Goal: Task Accomplishment & Management: Use online tool/utility

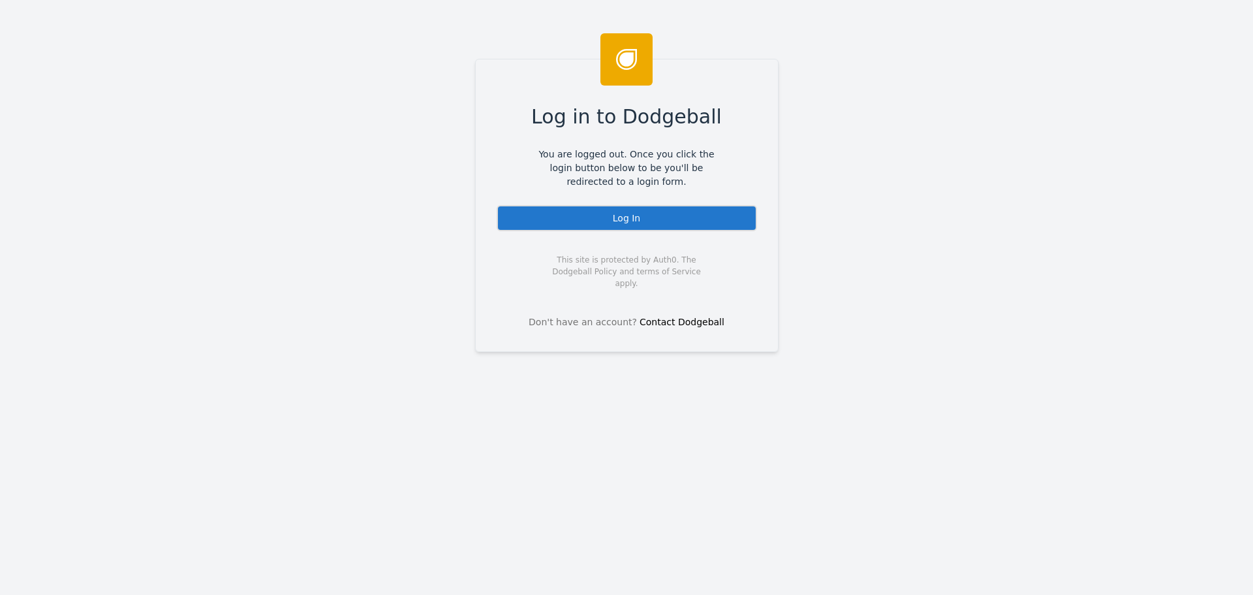
click at [640, 215] on div "Log In" at bounding box center [627, 218] width 260 height 26
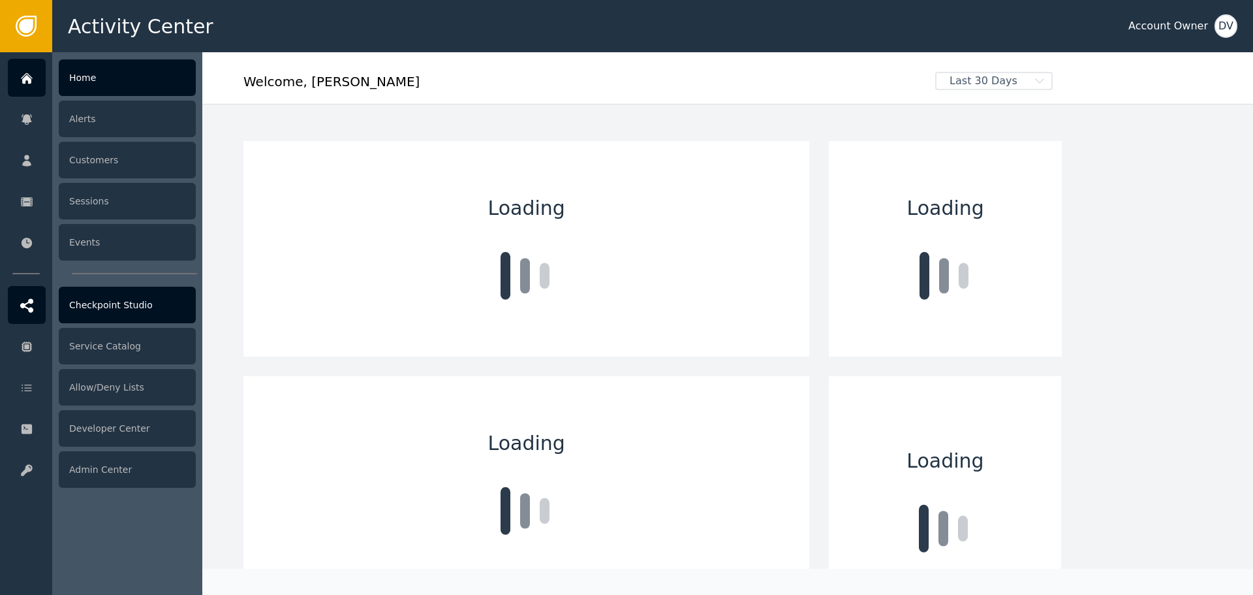
click at [132, 311] on div "Checkpoint Studio" at bounding box center [127, 304] width 137 height 37
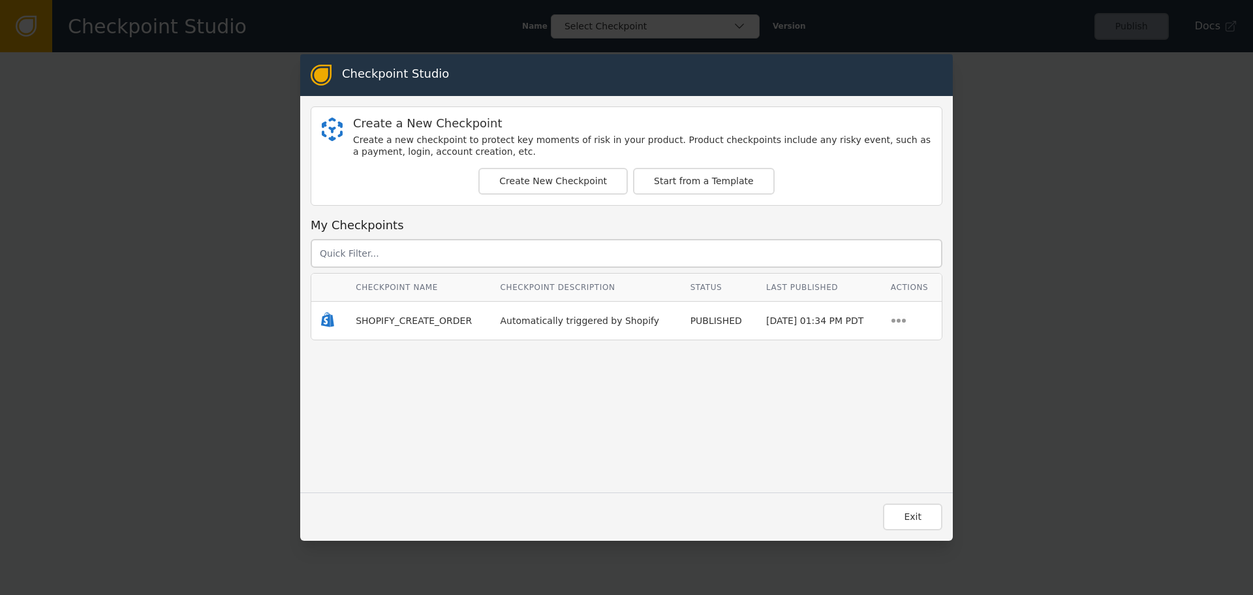
click at [412, 328] on td "SHOPIFY_CREATE_ORDER" at bounding box center [418, 321] width 144 height 38
click at [416, 324] on span "SHOPIFY_CREATE_ORDER" at bounding box center [414, 320] width 116 height 10
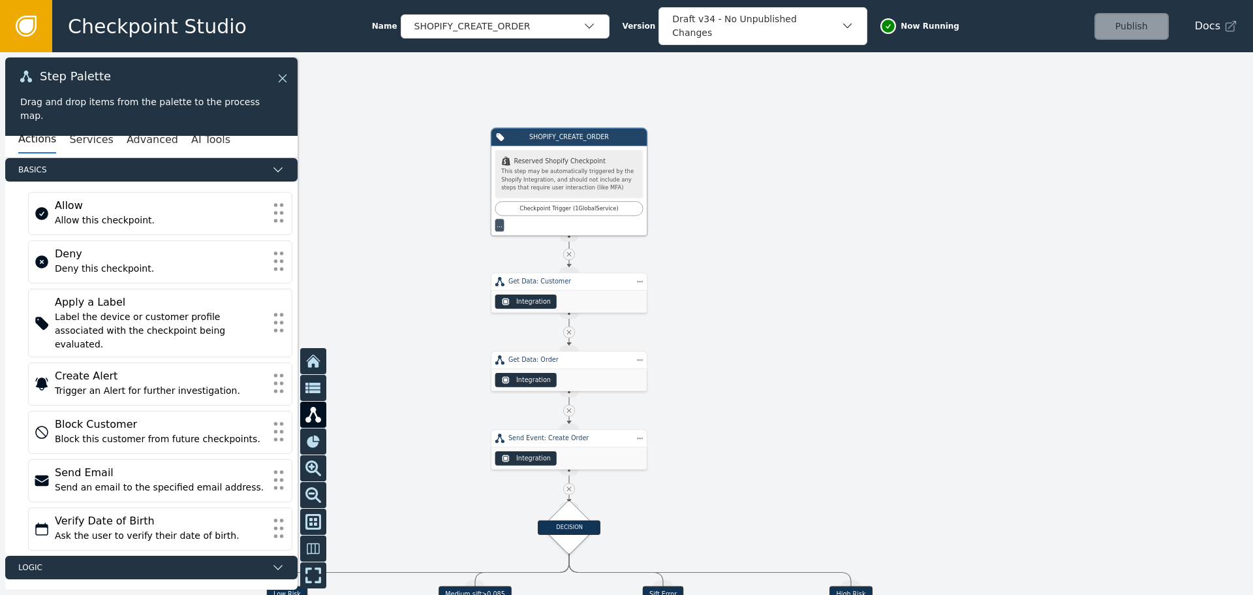
click at [282, 80] on icon at bounding box center [282, 78] width 14 height 14
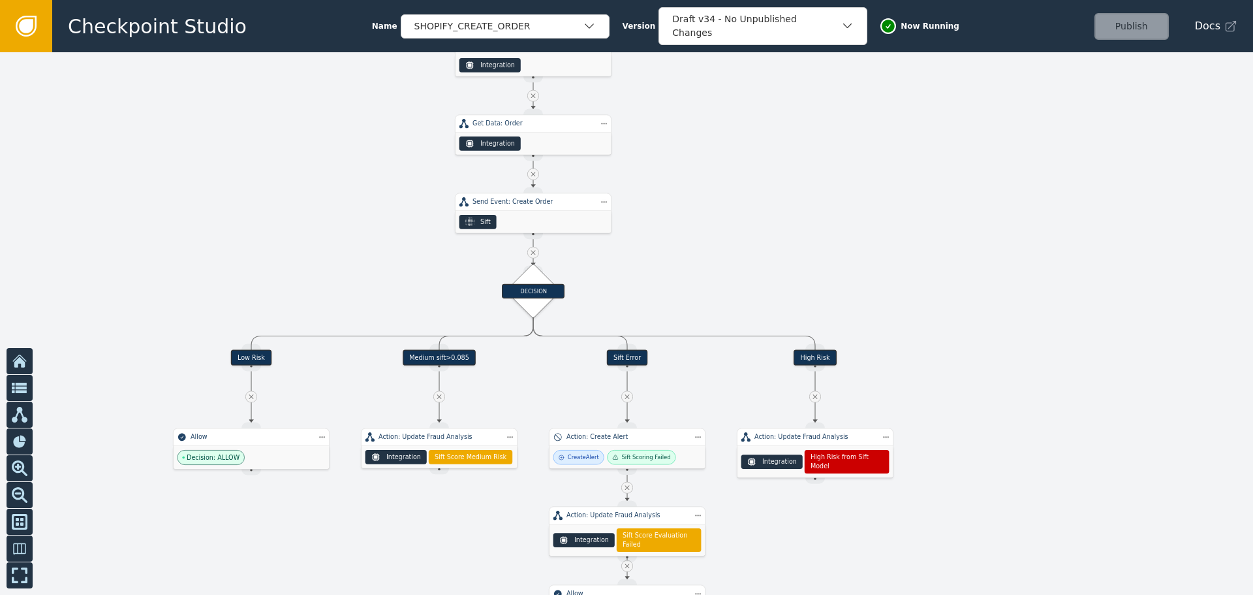
drag, startPoint x: 393, startPoint y: 367, endPoint x: 358, endPoint y: 119, distance: 250.4
click at [358, 123] on div at bounding box center [626, 323] width 1253 height 542
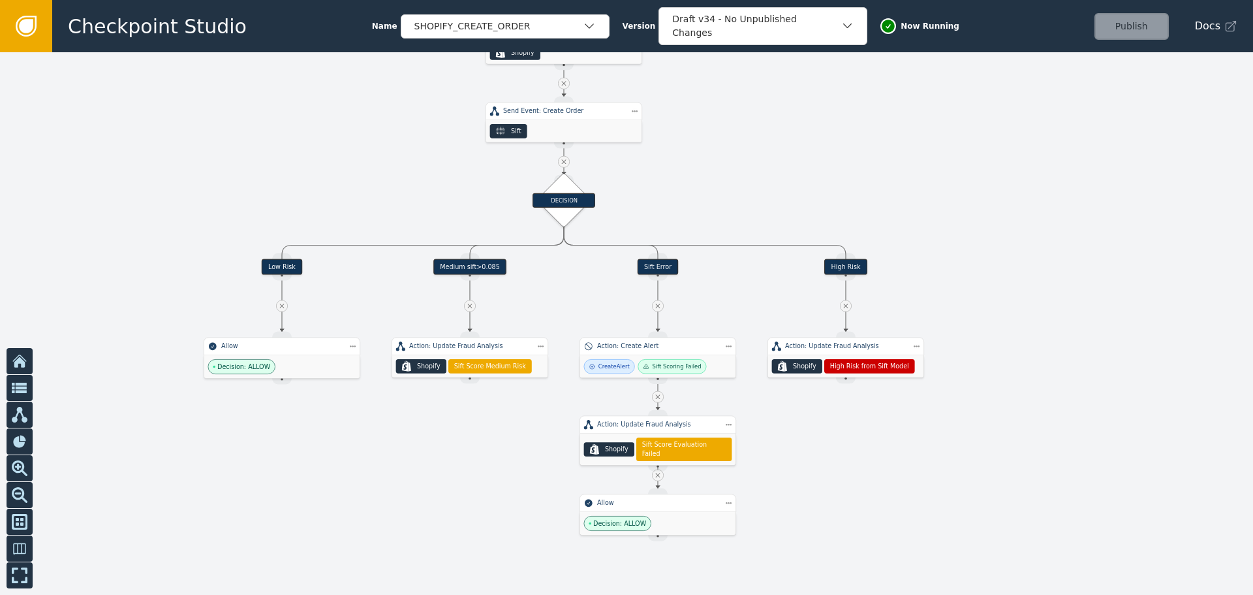
drag, startPoint x: 345, startPoint y: 171, endPoint x: 338, endPoint y: 117, distance: 53.9
click at [339, 118] on div at bounding box center [626, 323] width 1253 height 542
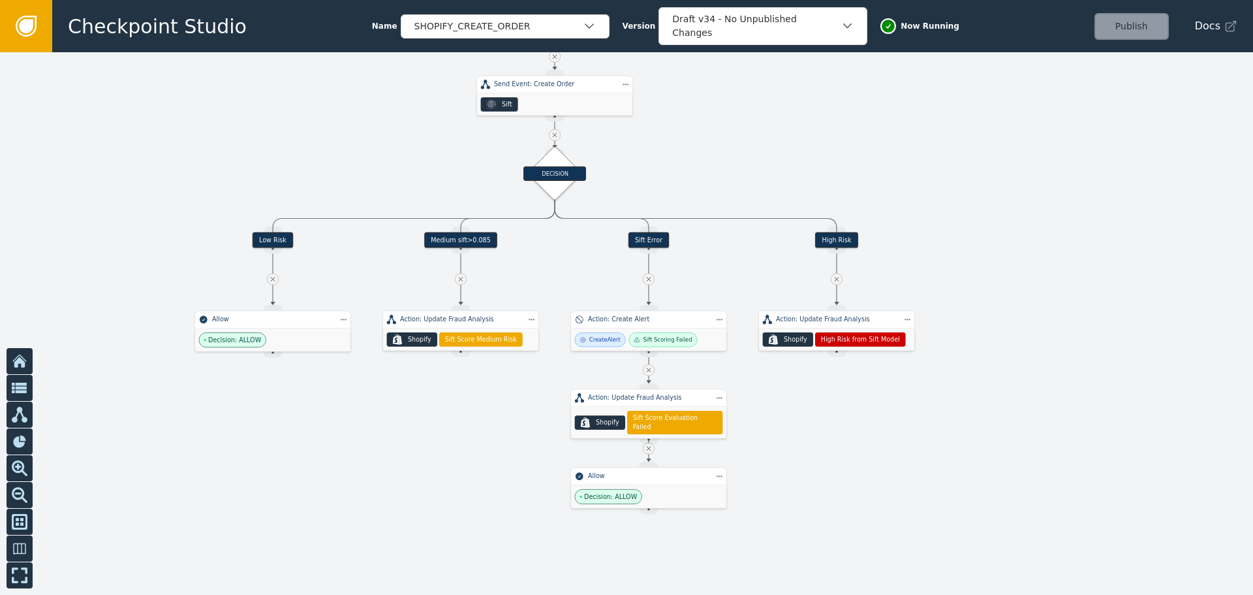
click at [452, 243] on div "Medium sift>0.085" at bounding box center [460, 240] width 73 height 16
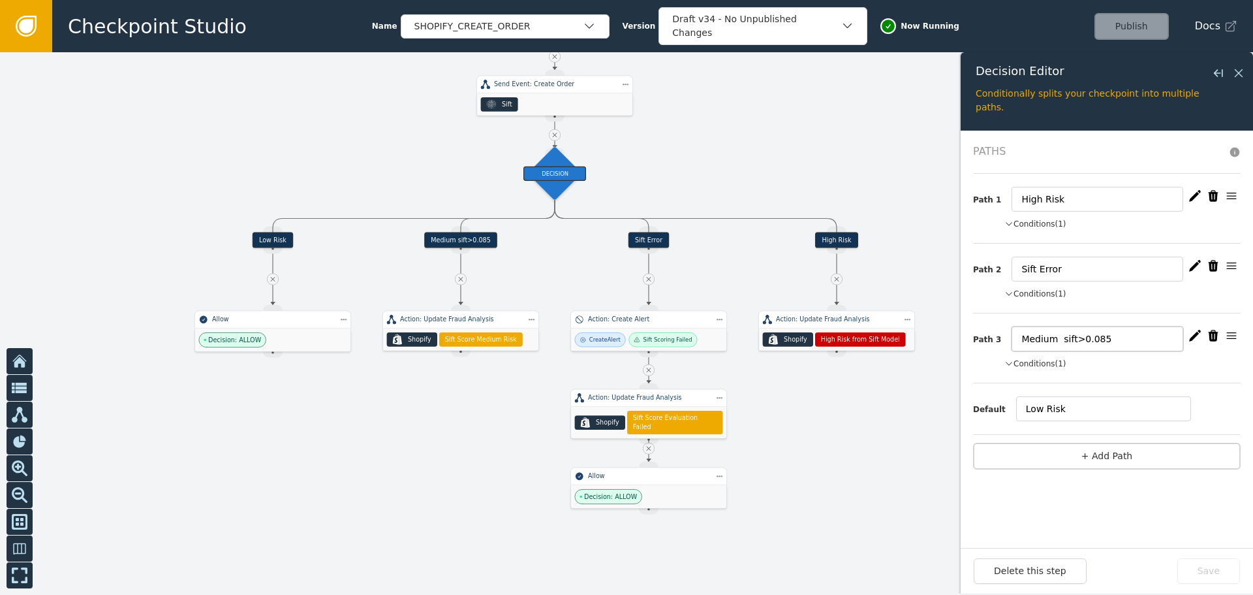
drag, startPoint x: 1110, startPoint y: 333, endPoint x: 1087, endPoint y: 336, distance: 23.7
click at [1087, 336] on input "Medium sift>0.085" at bounding box center [1098, 338] width 172 height 25
click at [1117, 337] on input "Medium sift>0.085" at bounding box center [1098, 338] width 172 height 25
drag, startPoint x: 1097, startPoint y: 339, endPoint x: 1081, endPoint y: 339, distance: 16.3
click at [1081, 339] on input "Medium sift>0.085" at bounding box center [1098, 338] width 172 height 25
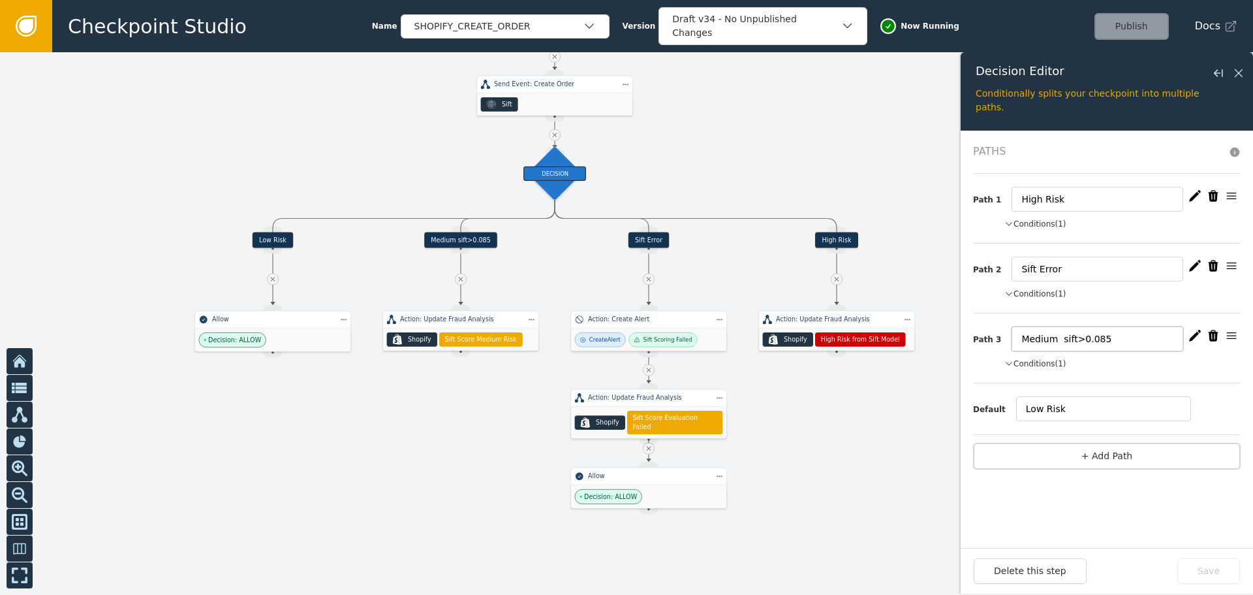
click at [1097, 338] on input "Medium sift>0.085" at bounding box center [1098, 338] width 172 height 25
drag, startPoint x: 1096, startPoint y: 337, endPoint x: 1081, endPoint y: 339, distance: 15.7
click at [1081, 339] on input "Medium sift>0.085" at bounding box center [1098, 338] width 172 height 25
type input "Medium sift>0.1"
click at [1213, 578] on button "Save" at bounding box center [1208, 570] width 63 height 25
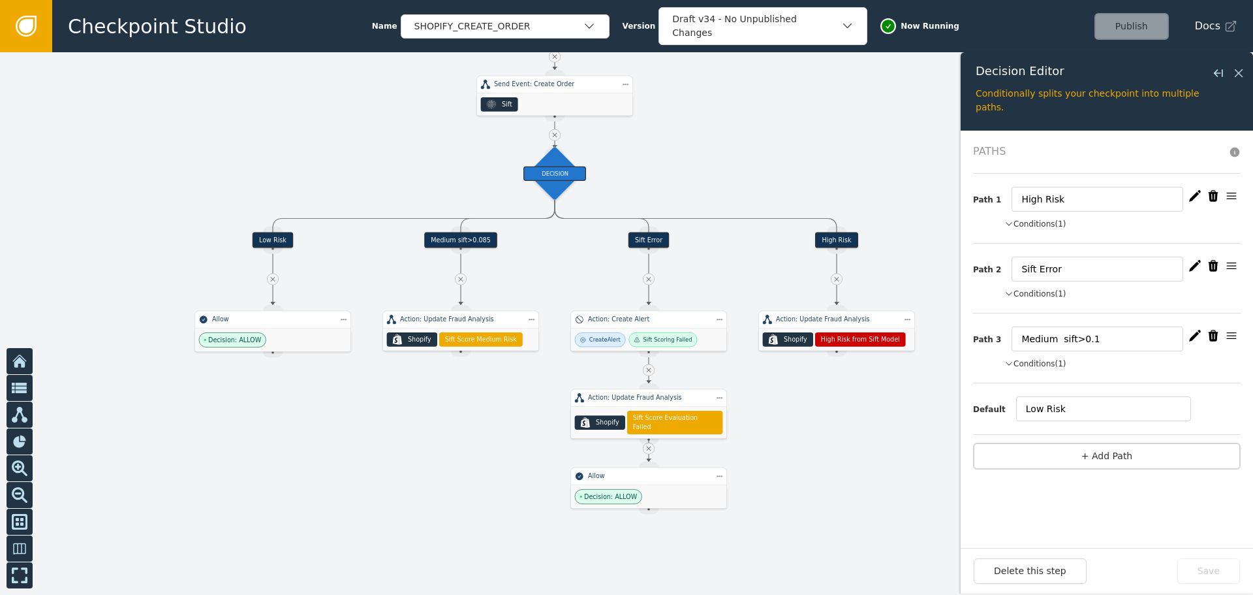
click at [1191, 337] on icon "button" at bounding box center [1195, 336] width 12 height 12
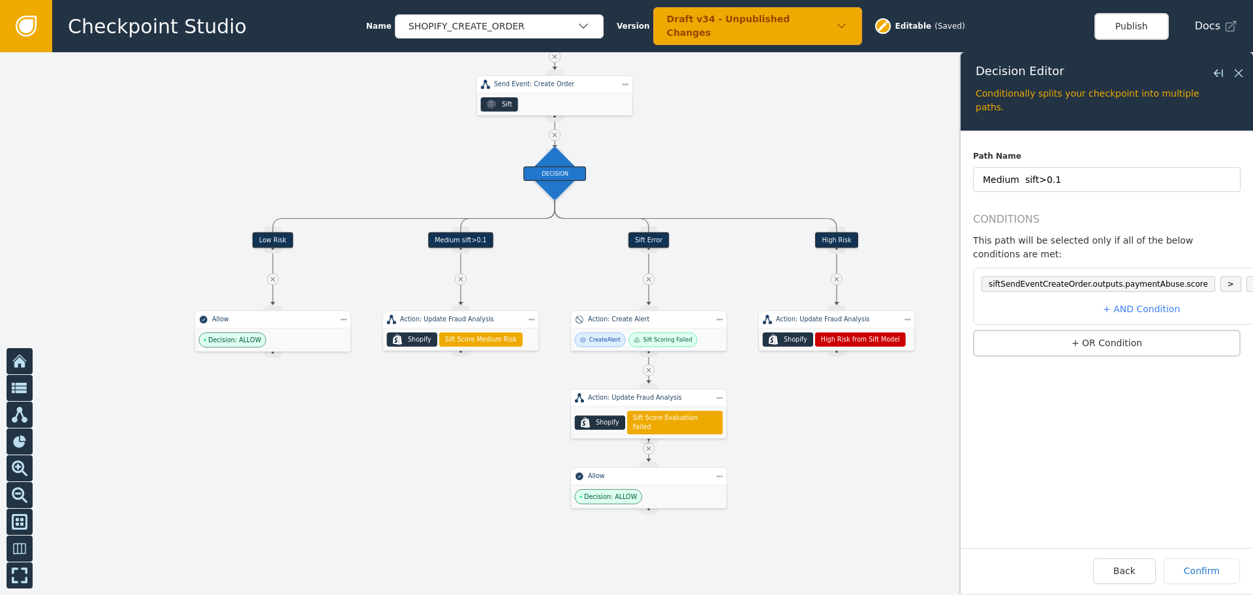
click at [1246, 276] on span "0.085" at bounding box center [1264, 284] width 37 height 16
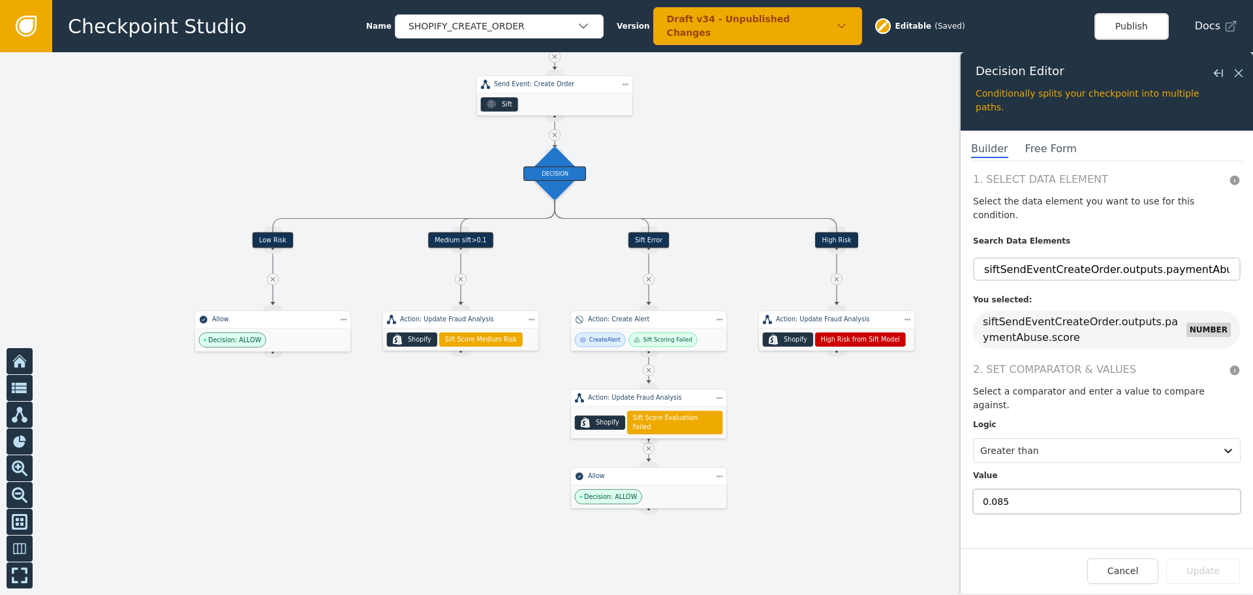
drag, startPoint x: 1006, startPoint y: 475, endPoint x: 992, endPoint y: 474, distance: 14.4
click at [992, 489] on input "0.085" at bounding box center [1107, 501] width 268 height 25
type input "0.10"
click at [1206, 568] on button "Update" at bounding box center [1203, 570] width 74 height 25
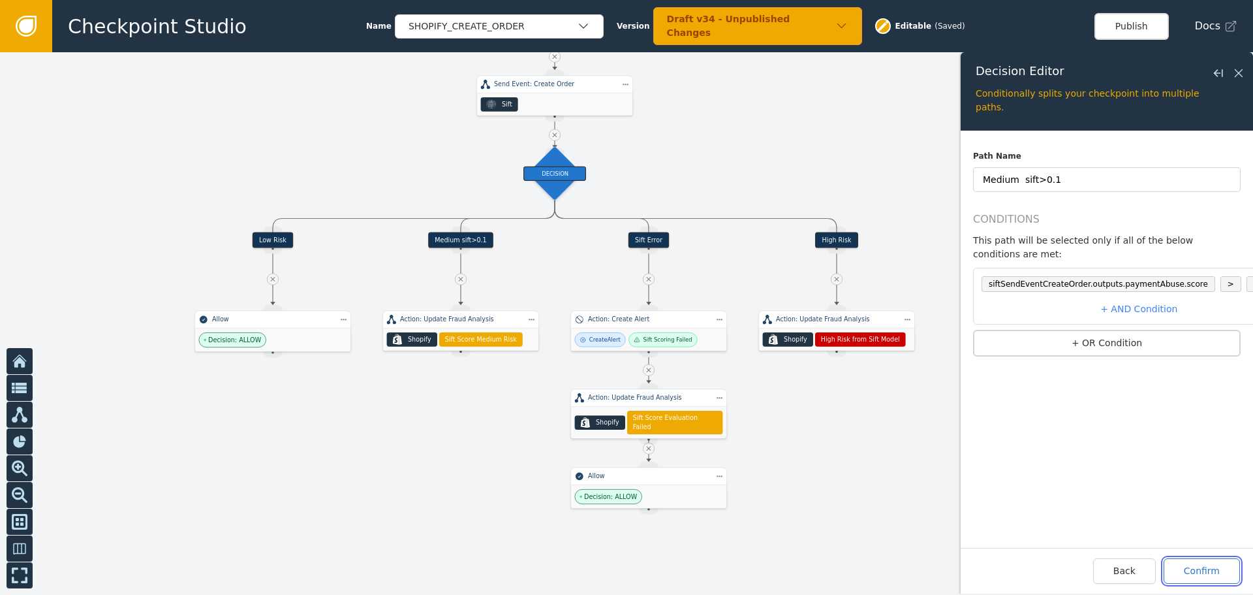
click at [1197, 565] on button "Confirm" at bounding box center [1202, 570] width 76 height 25
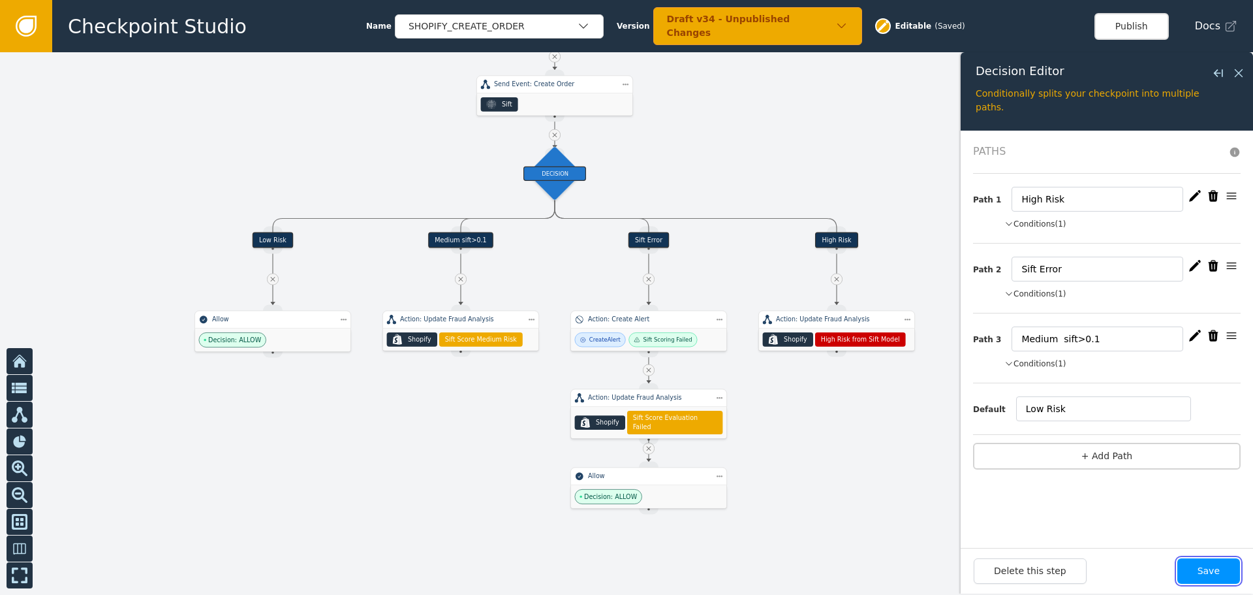
click at [1201, 574] on button "Save" at bounding box center [1208, 570] width 63 height 25
click at [1134, 22] on button "Publish" at bounding box center [1131, 26] width 74 height 27
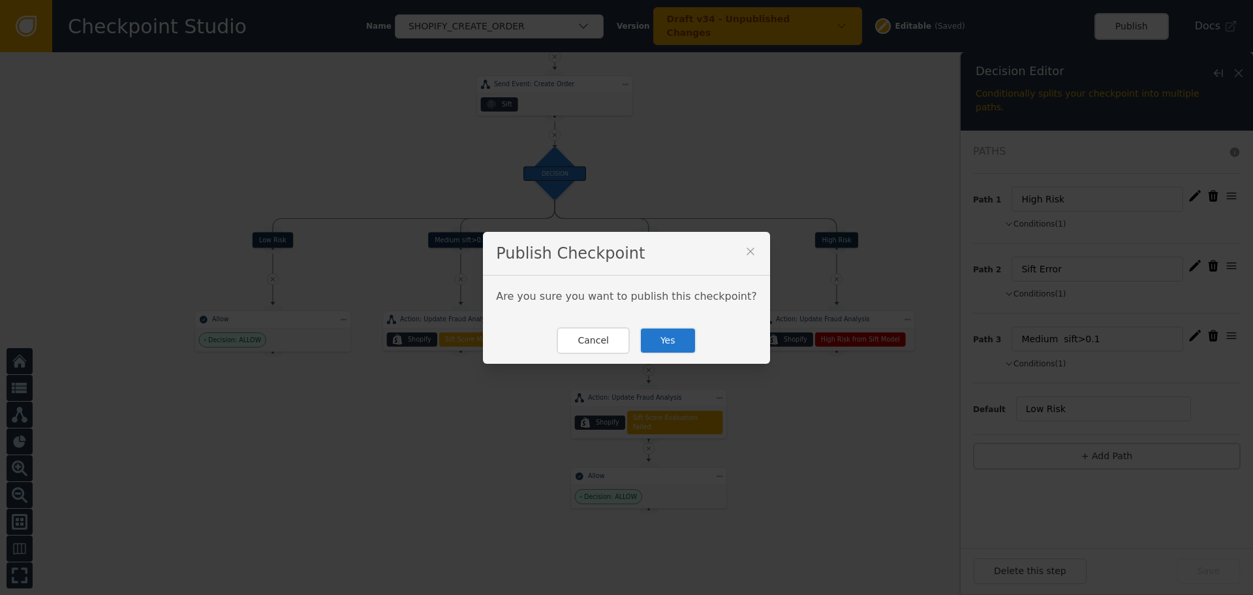
click at [668, 341] on button "Yes" at bounding box center [668, 340] width 57 height 27
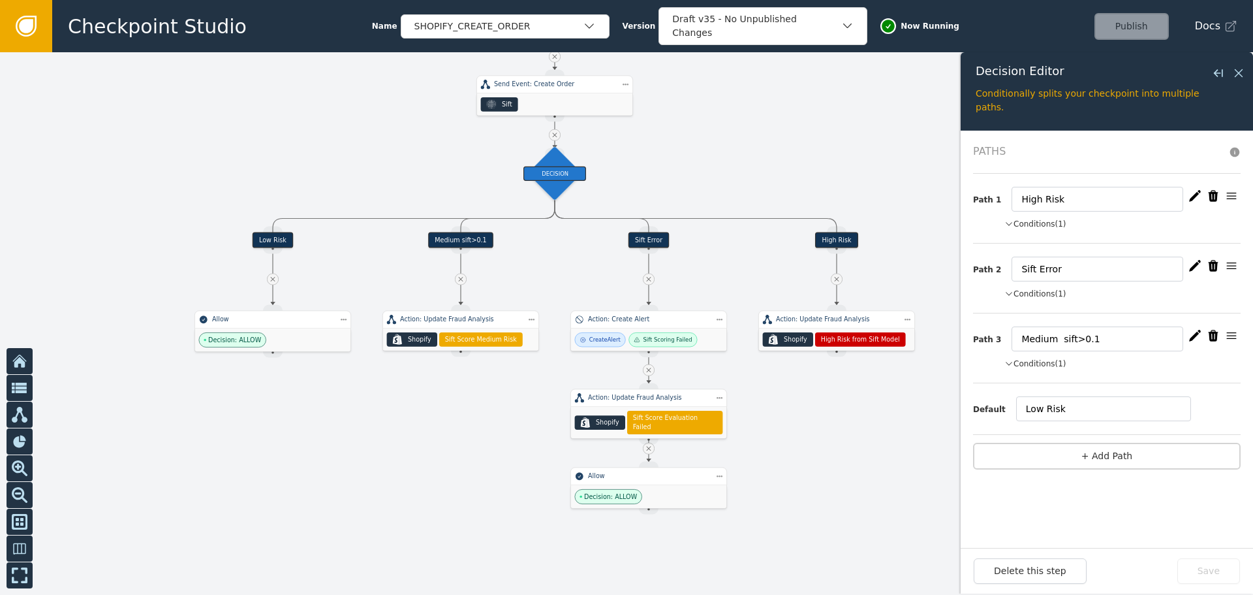
click at [25, 29] on icon at bounding box center [26, 26] width 14 height 14
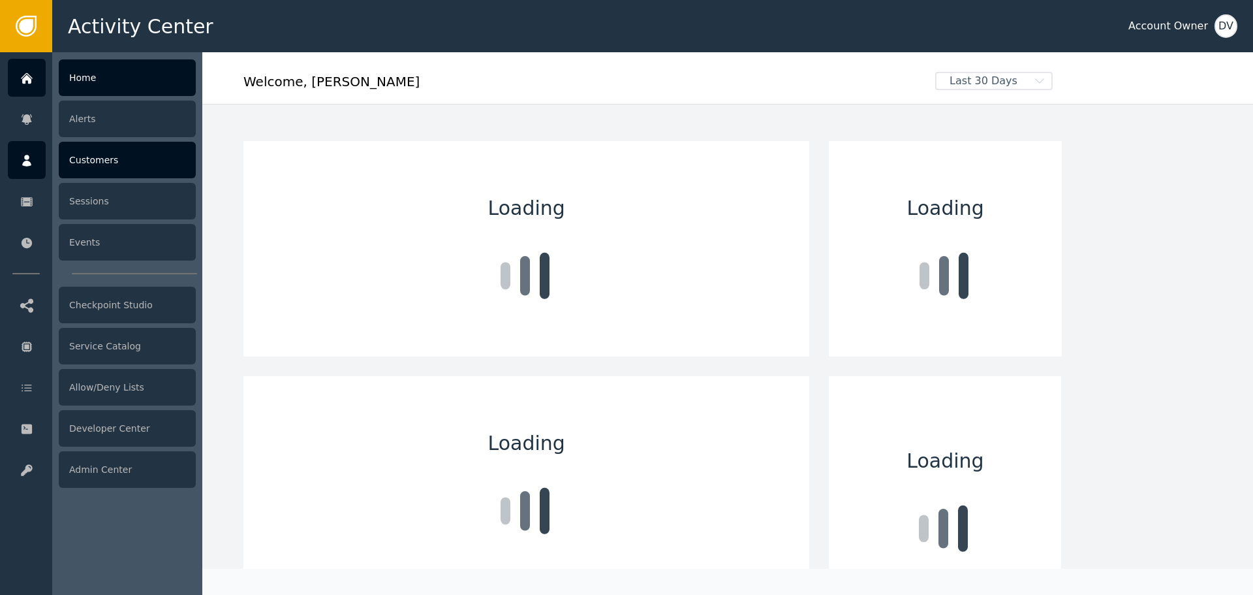
click at [97, 162] on div "Customers" at bounding box center [127, 160] width 137 height 37
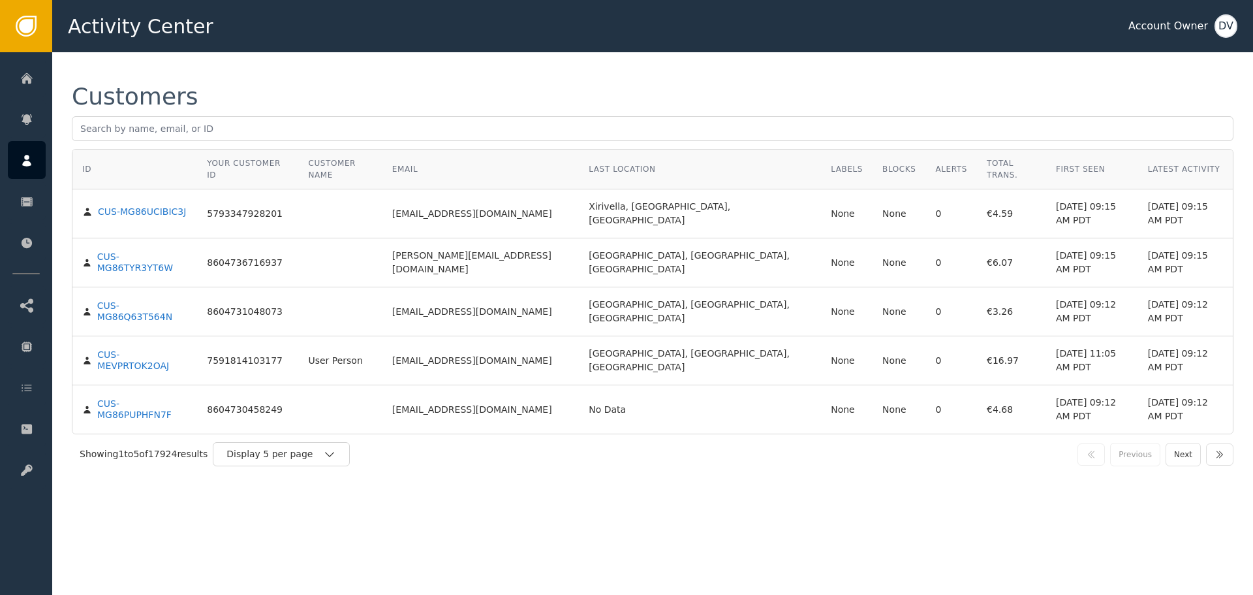
click at [596, 112] on div "Customers" at bounding box center [653, 117] width 1162 height 64
click at [589, 123] on input "text" at bounding box center [653, 128] width 1162 height 25
paste input "[EMAIL_ADDRESS][DOMAIN_NAME]"
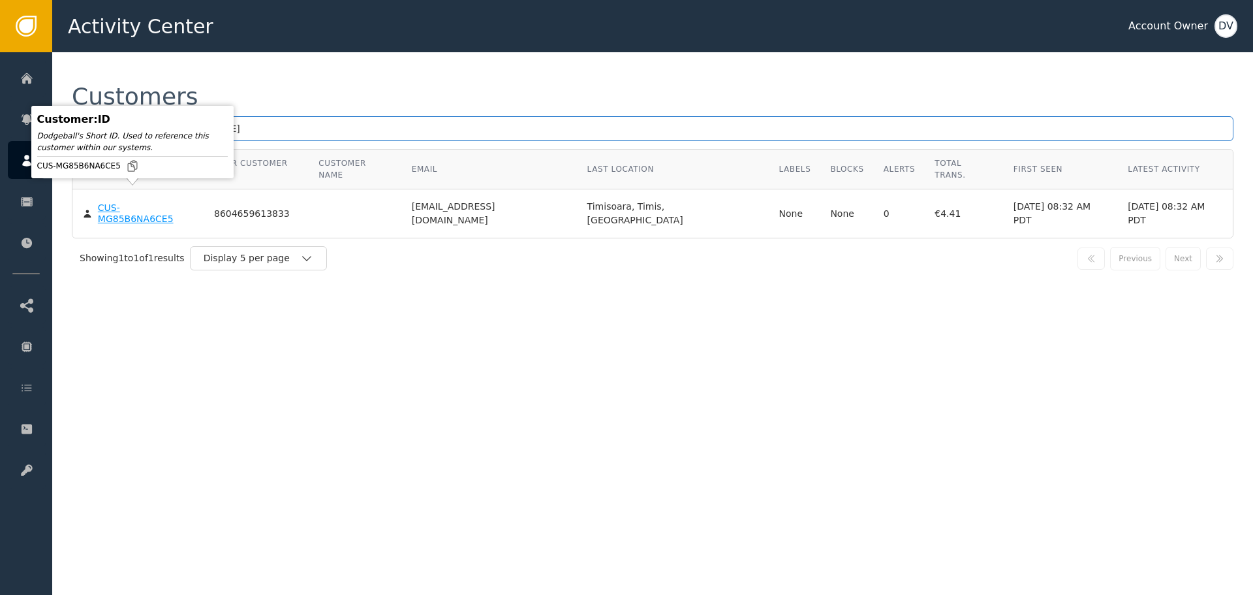
type input "[EMAIL_ADDRESS][DOMAIN_NAME]"
click at [144, 202] on div "CUS-MG85B6NA6CE5" at bounding box center [146, 213] width 97 height 23
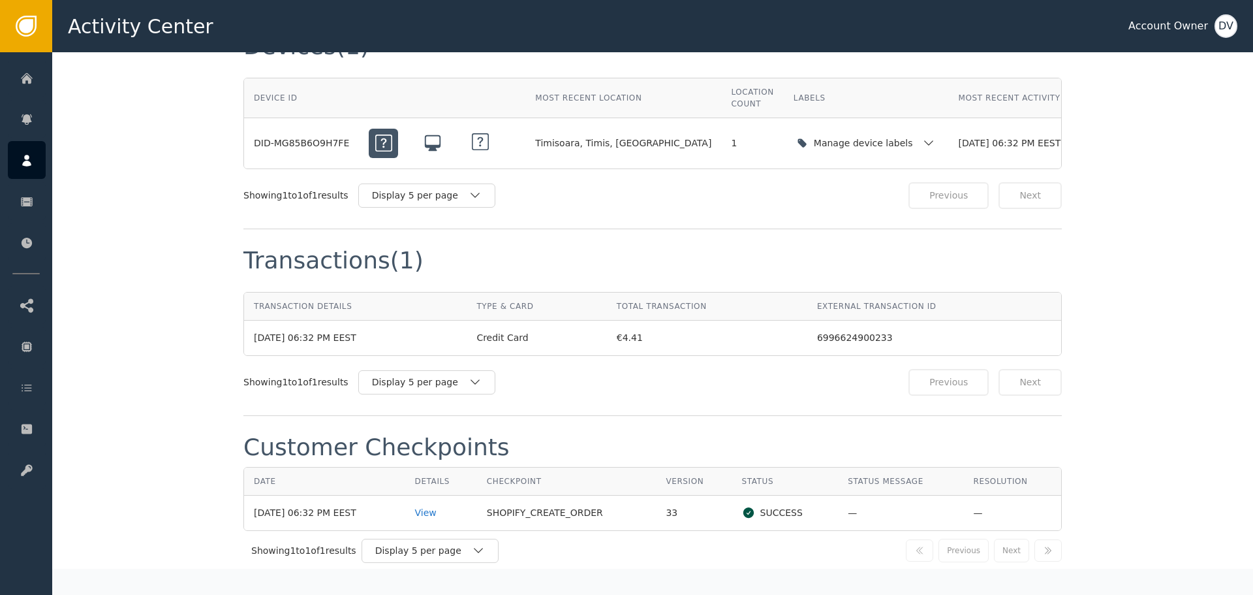
scroll to position [1044, 0]
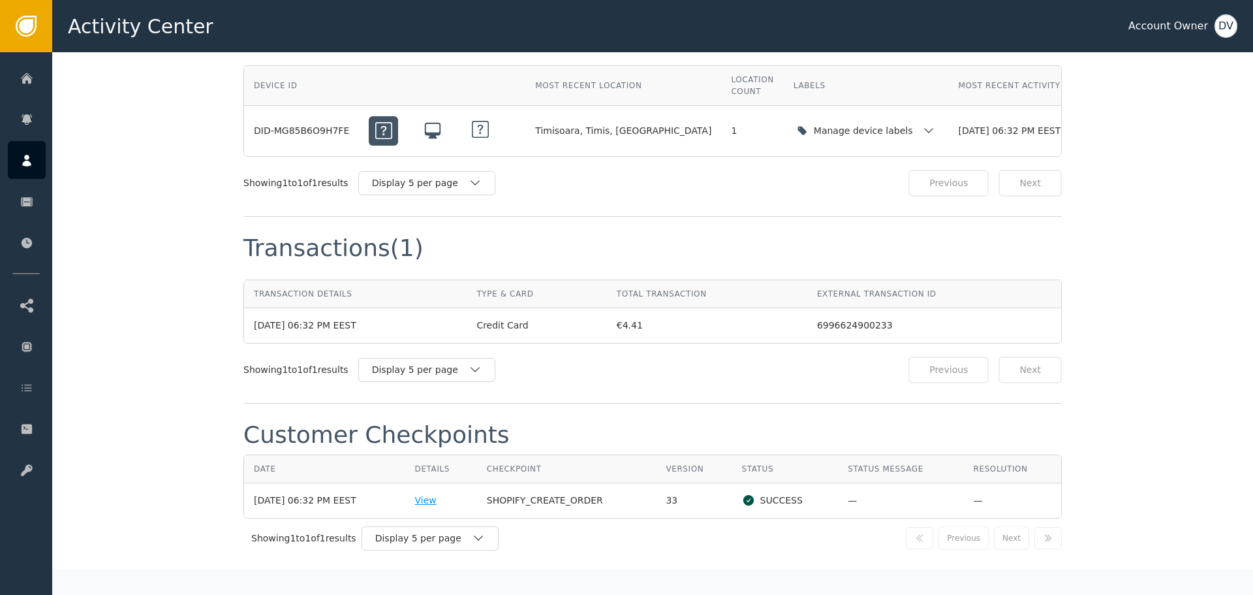
click at [429, 493] on div "View" at bounding box center [441, 500] width 52 height 14
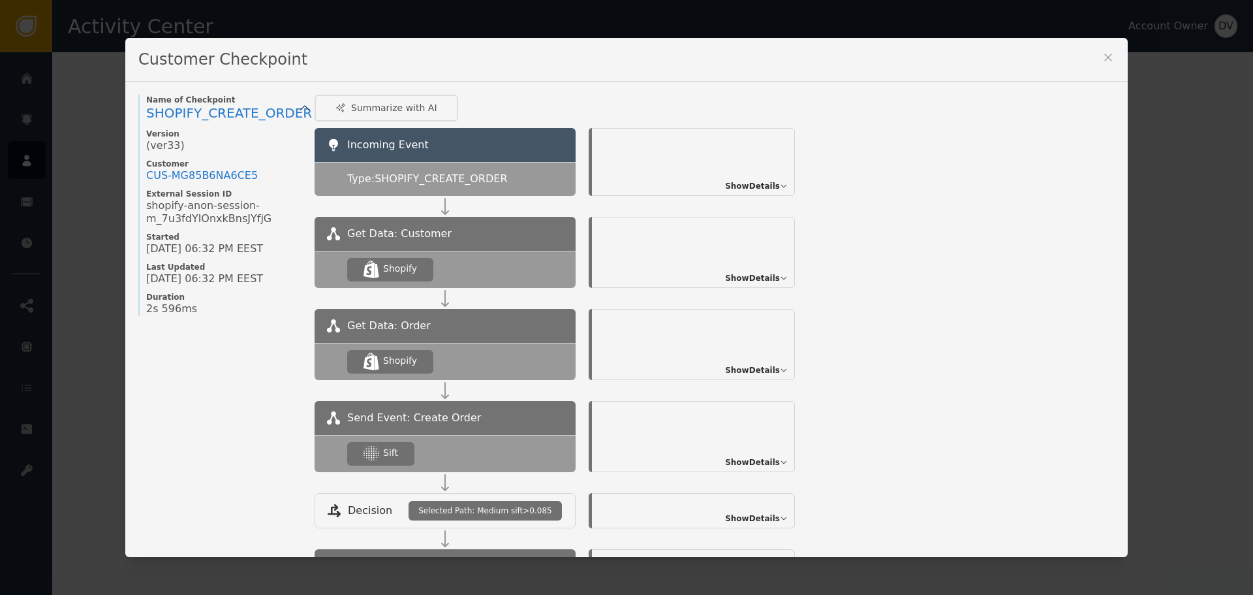
scroll to position [144, 0]
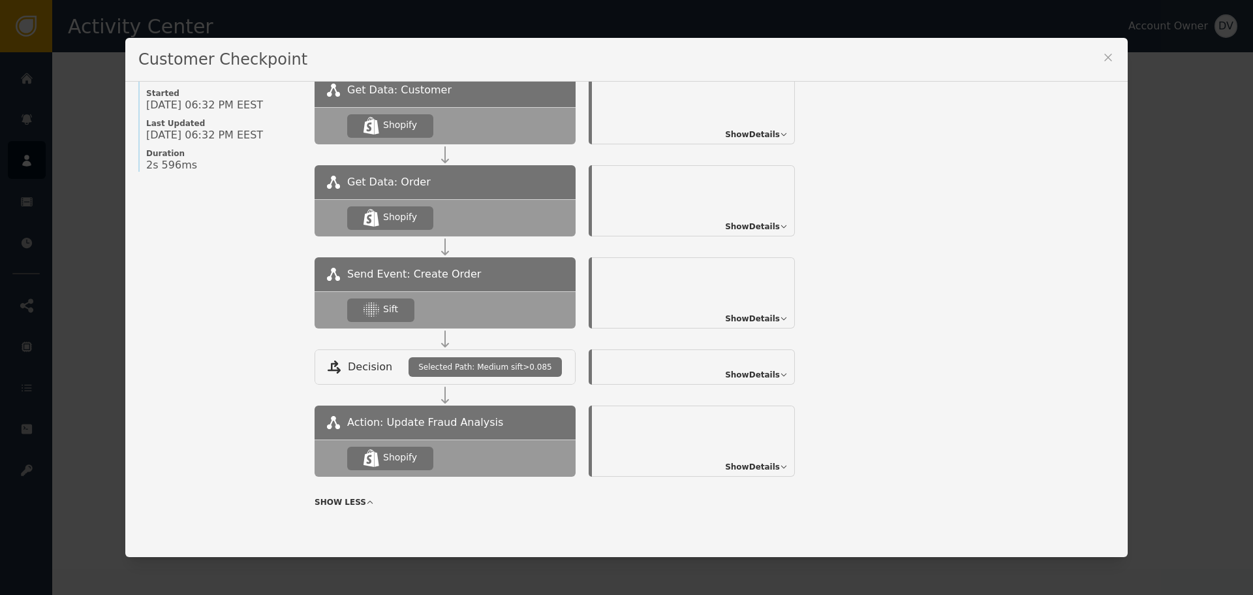
click at [769, 375] on span "Show Details" at bounding box center [752, 375] width 55 height 12
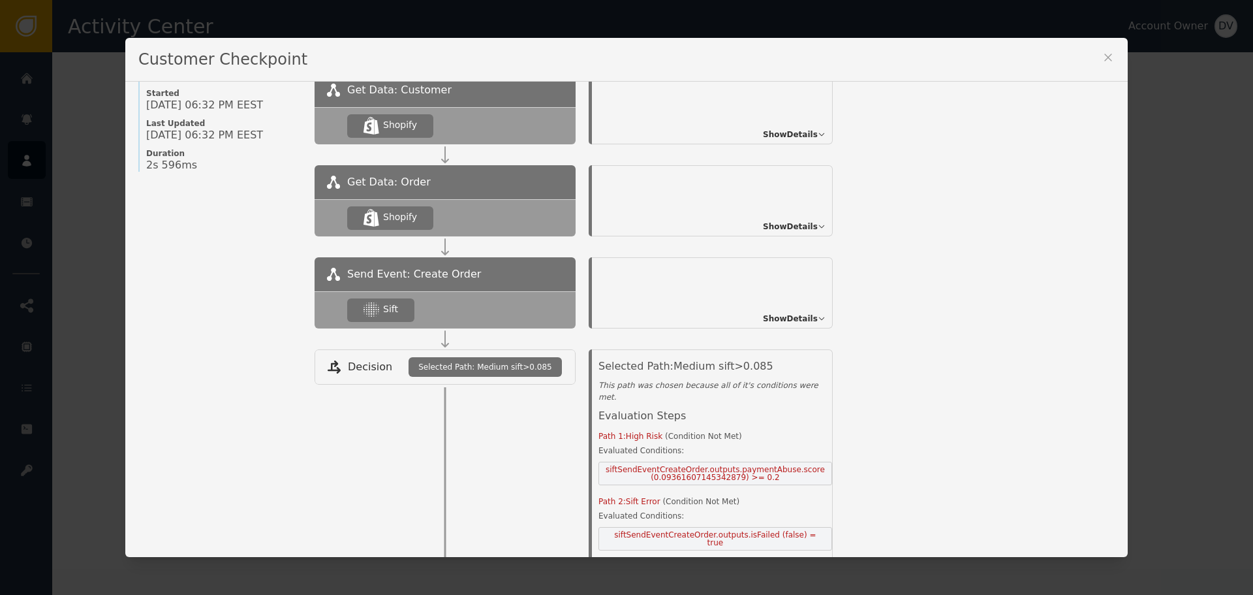
click at [769, 318] on span "Show Details" at bounding box center [790, 319] width 55 height 12
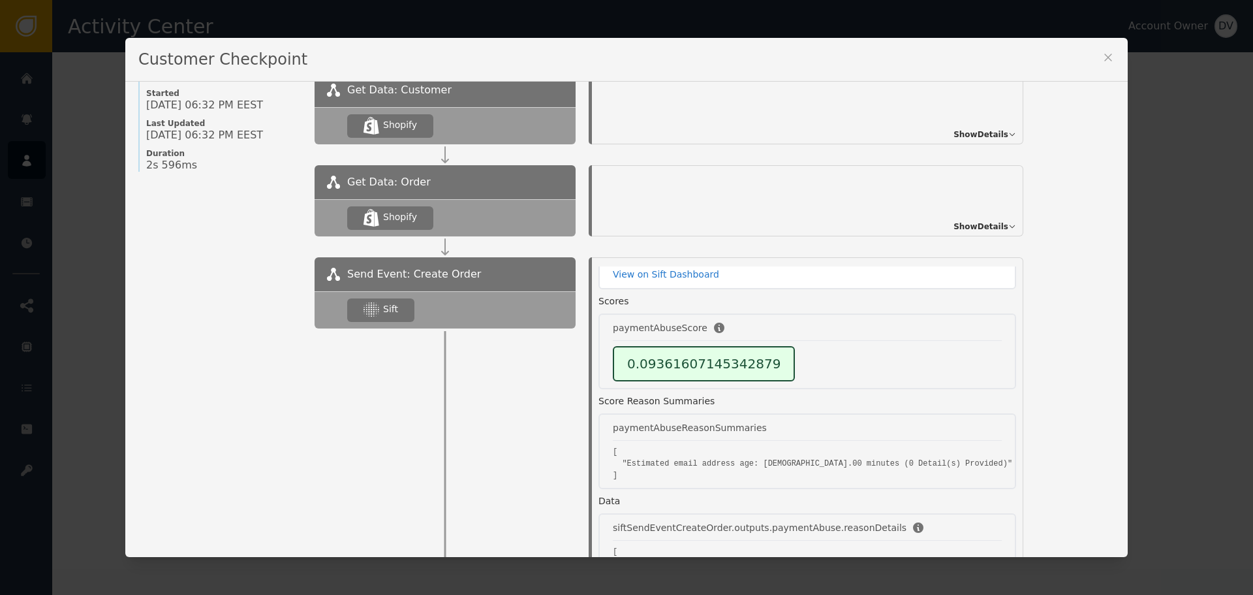
scroll to position [65, 0]
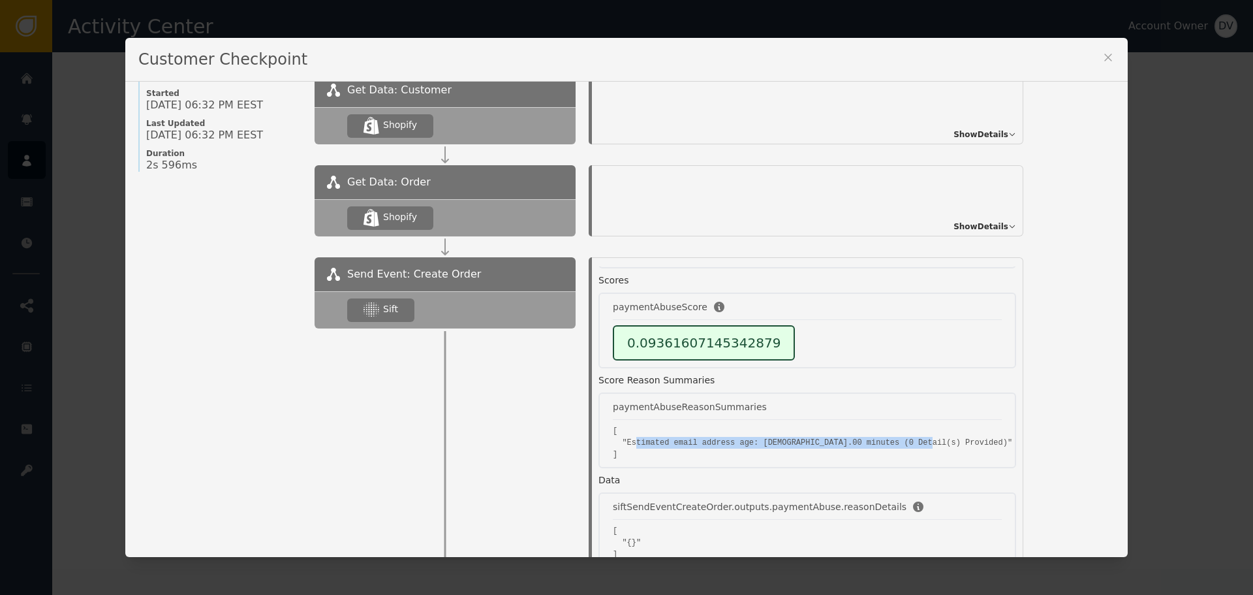
drag, startPoint x: 628, startPoint y: 443, endPoint x: 920, endPoint y: 444, distance: 291.7
click at [920, 444] on div "Execution Status: SUCCESS Links View on Sift Dashboard Scores paymentAbuseScore…" at bounding box center [810, 549] width 424 height 696
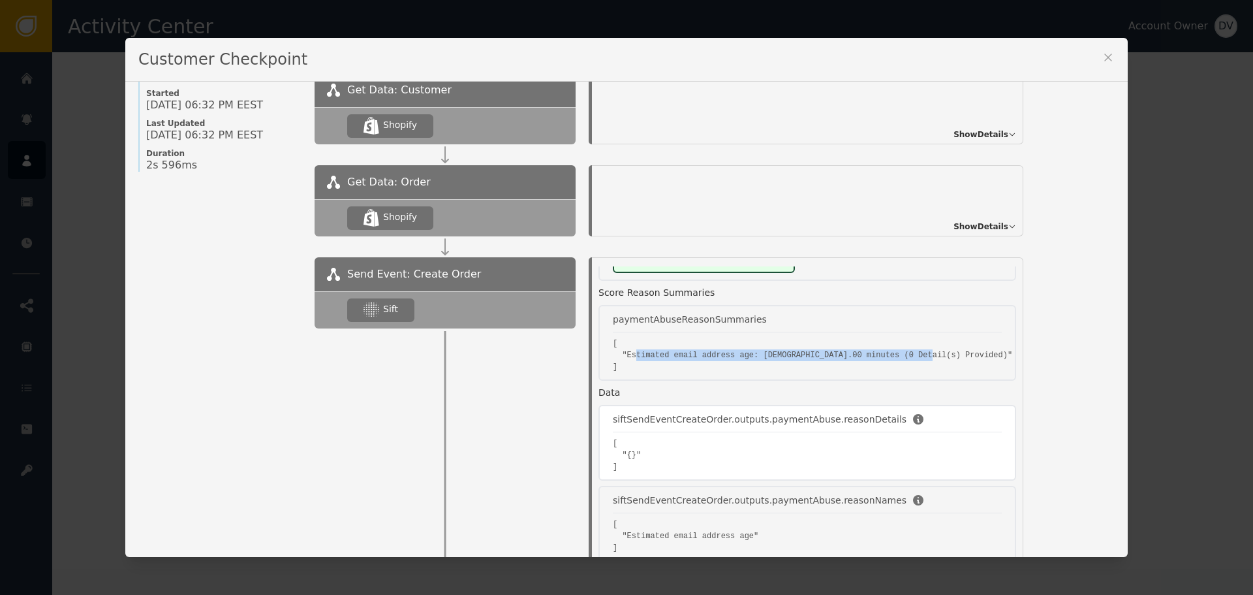
scroll to position [131, 0]
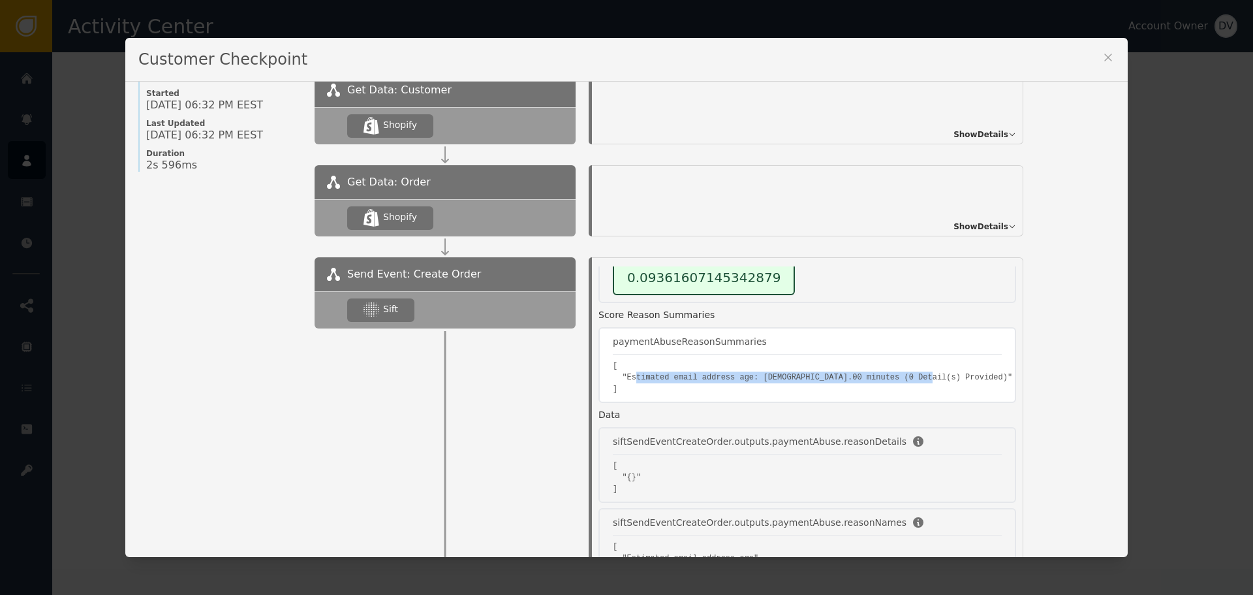
click at [796, 373] on pre "[ "Estimated email address age: [DEMOGRAPHIC_DATA].00 minutes (0 Detail(s) Prov…" at bounding box center [807, 377] width 389 height 35
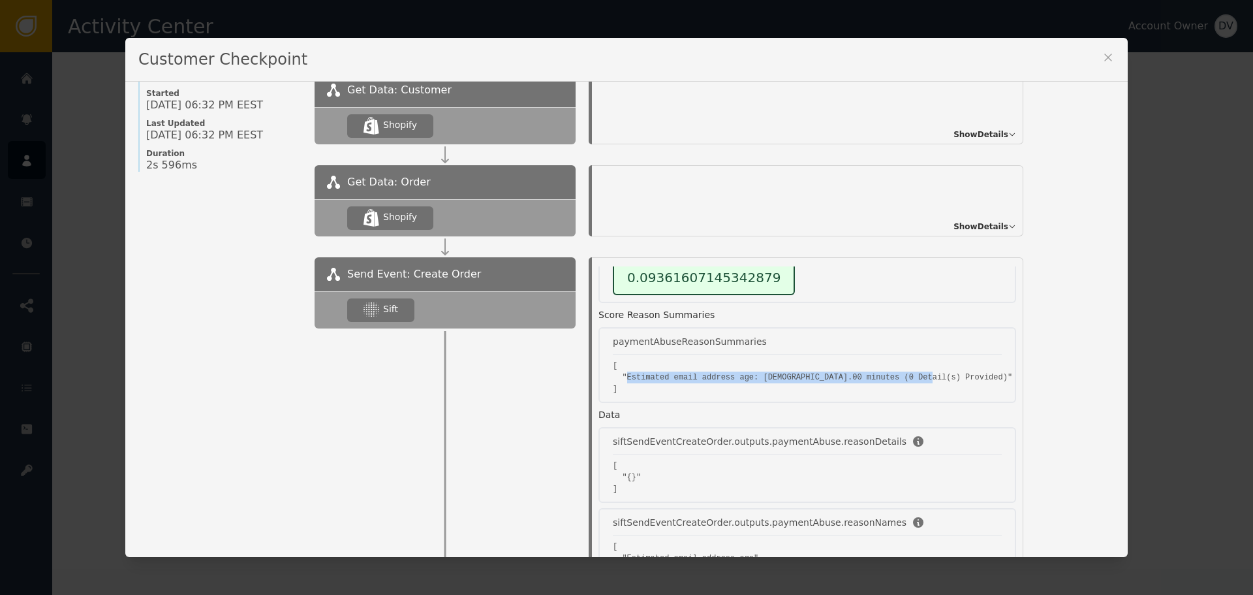
drag, startPoint x: 619, startPoint y: 378, endPoint x: 922, endPoint y: 382, distance: 303.5
click at [922, 382] on div "Execution Status: SUCCESS Links View on Sift Dashboard Scores paymentAbuseScore…" at bounding box center [810, 417] width 424 height 303
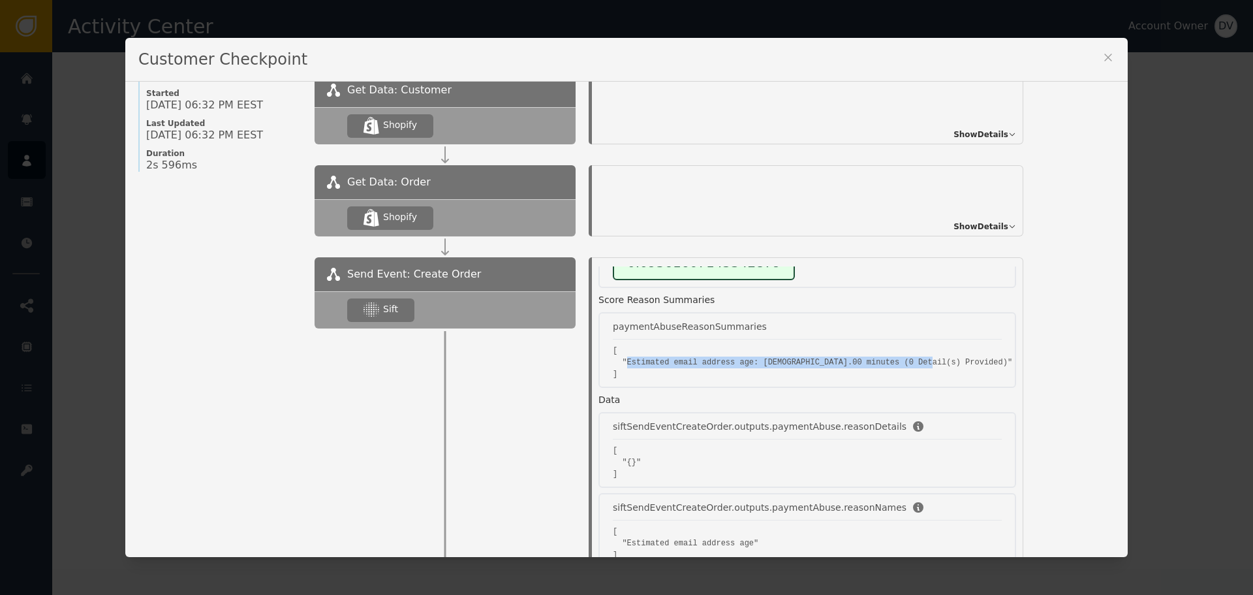
scroll to position [262, 0]
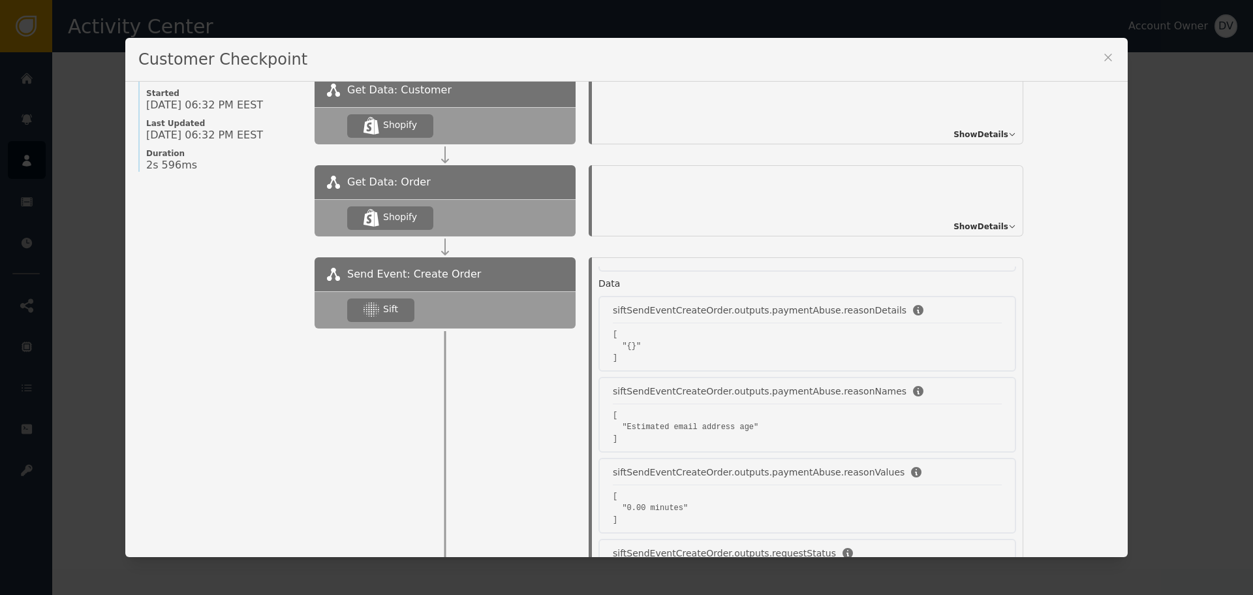
click at [1104, 54] on icon at bounding box center [1107, 57] width 7 height 7
